Goal: Check status: Check status

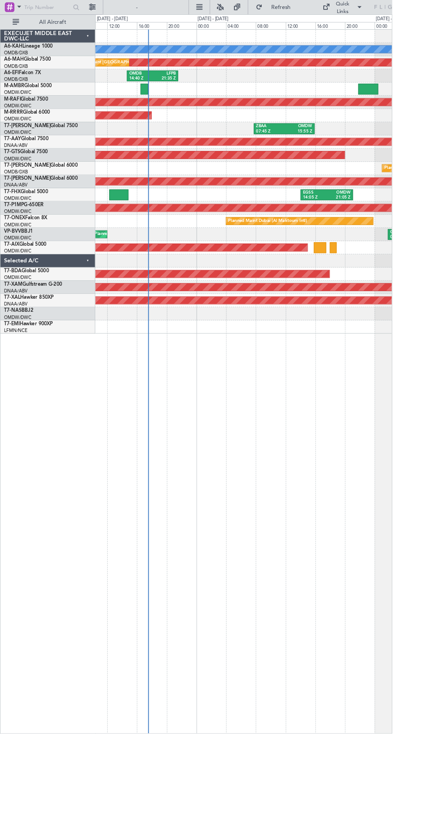
click at [168, 107] on div "Planned Maint Dubai (Al Maktoum Intl)" at bounding box center [273, 114] width 333 height 15
click at [177, 111] on div "Planned Maint Dubai (Al Maktoum Intl)" at bounding box center [273, 115] width 998 height 8
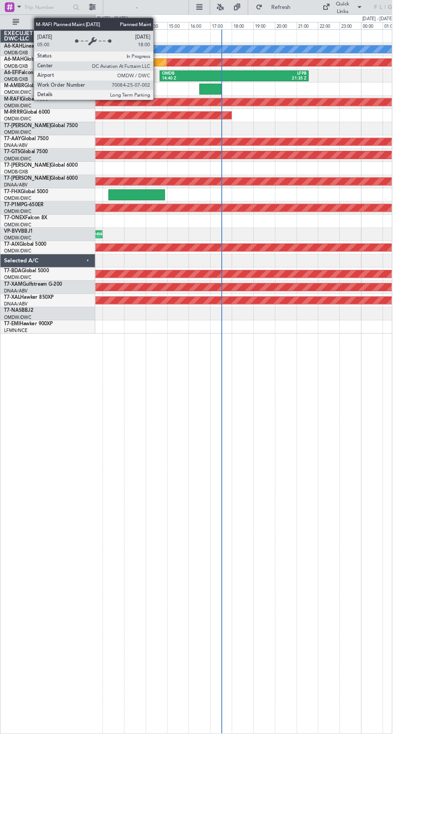
click at [242, 101] on div at bounding box center [236, 100] width 24 height 12
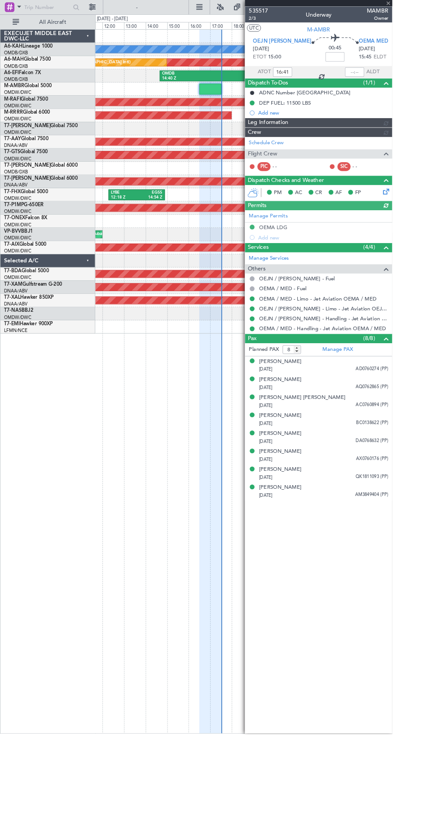
type input "[PERSON_NAME] (ANI)"
type input "7104"
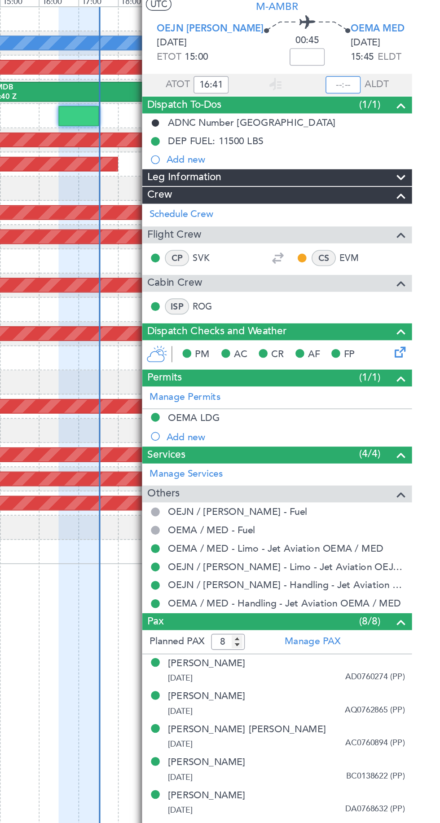
click at [404, 78] on input "text" at bounding box center [398, 80] width 22 height 11
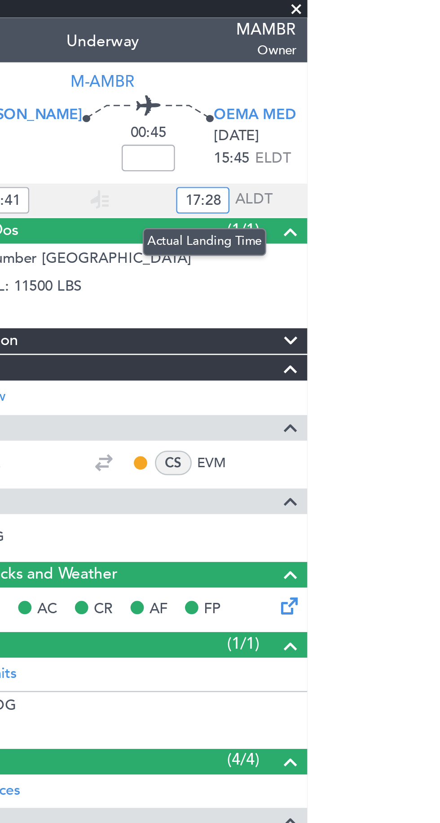
type input "17:28"
